Goal: Task Accomplishment & Management: Manage account settings

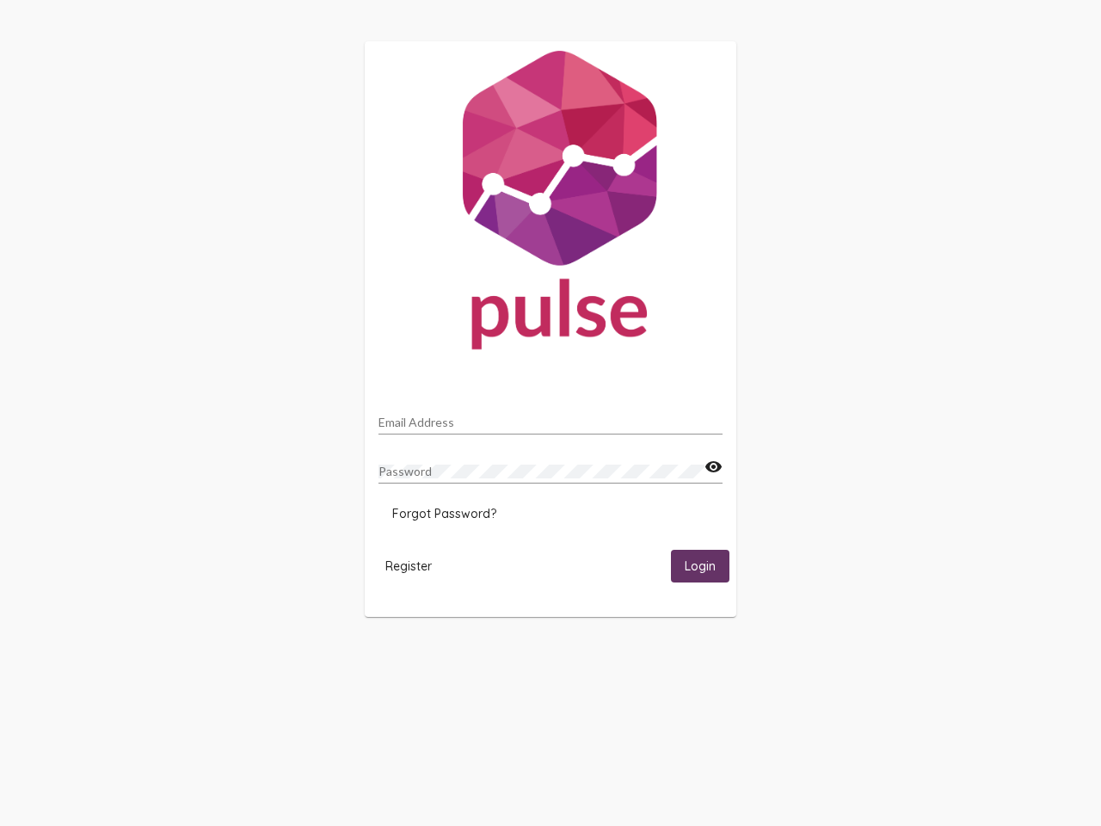
click at [550, 417] on input "Email Address" at bounding box center [550, 422] width 344 height 14
click at [713, 467] on mat-icon "visibility" at bounding box center [713, 467] width 18 height 21
click at [444, 513] on span "Forgot Password?" at bounding box center [444, 513] width 104 height 15
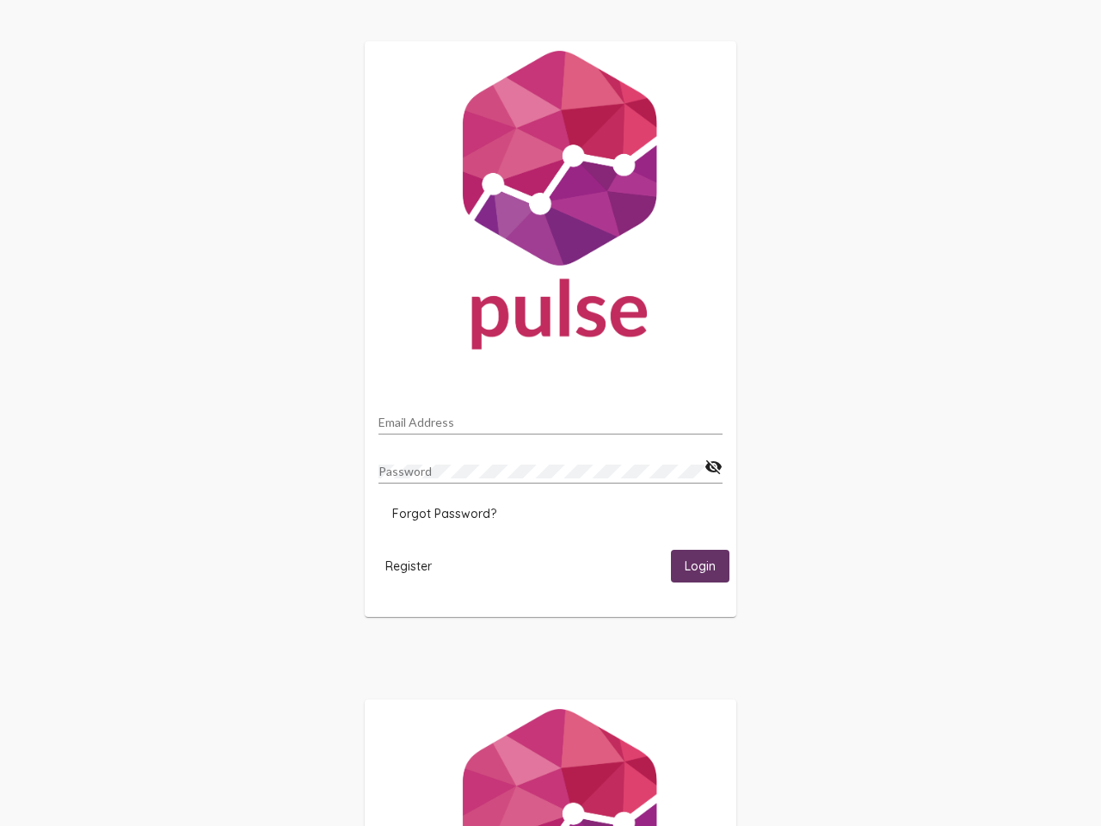
click at [409, 565] on span "Register" at bounding box center [408, 565] width 46 height 15
click at [700, 565] on html "Email Address Password visibility_off Forgot Password? Register Login" at bounding box center [550, 557] width 1101 height 1114
